Goal: Find specific page/section: Find specific page/section

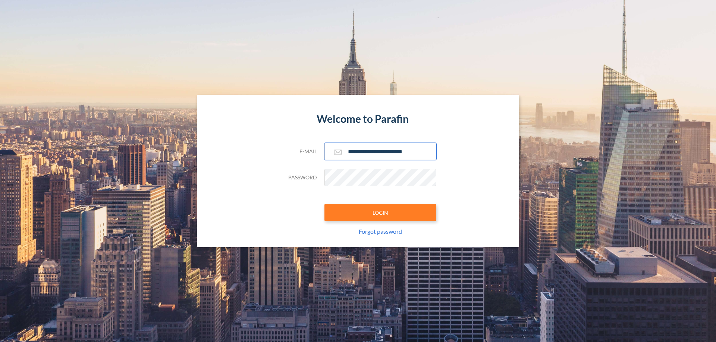
type input "**********"
click at [380, 213] on button "LOGIN" at bounding box center [380, 212] width 112 height 17
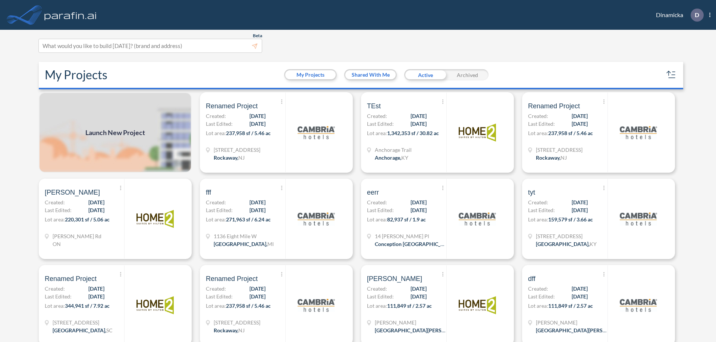
scroll to position [2, 0]
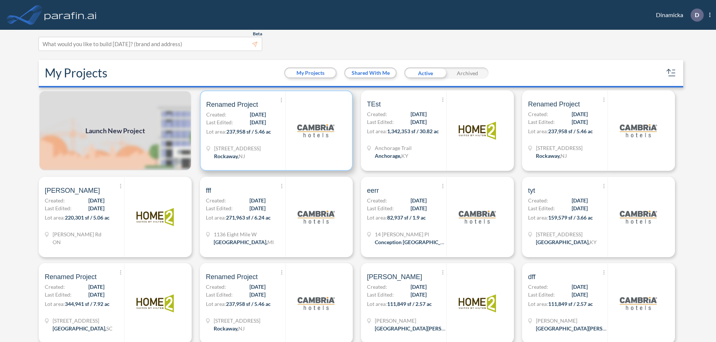
click at [275, 131] on p "Lot area: 237,958 sf / 5.46 ac" at bounding box center [245, 133] width 79 height 11
